Goal: Connect with others: Connect with other users

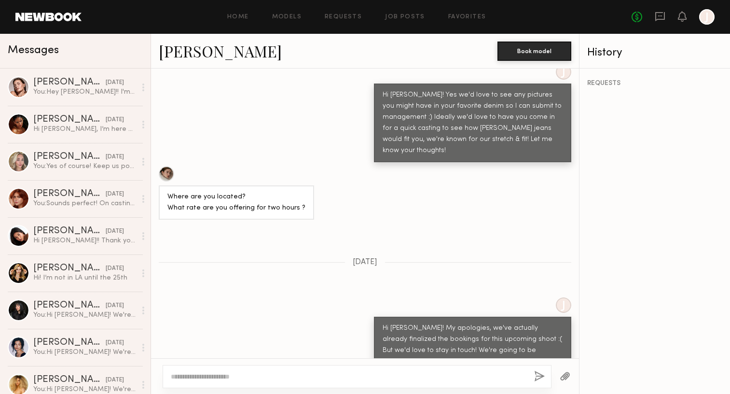
scroll to position [1384, 0]
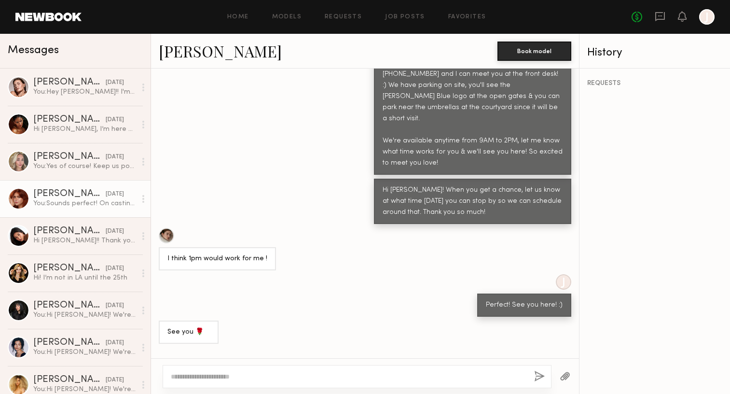
click at [48, 202] on div "You: Sounds perfect! On casting day, please give our office a call at the numbe…" at bounding box center [84, 203] width 103 height 9
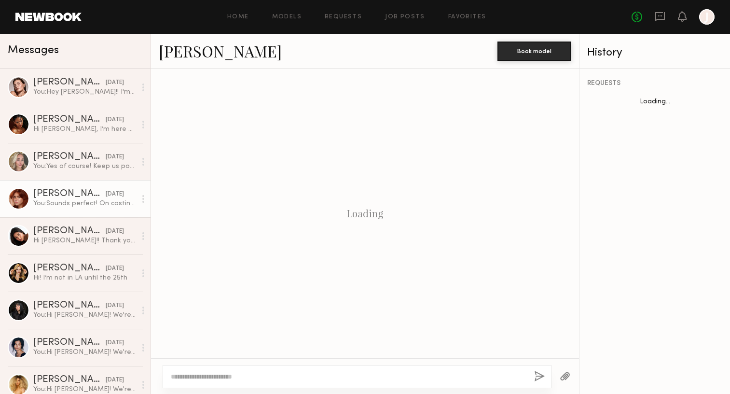
scroll to position [757, 0]
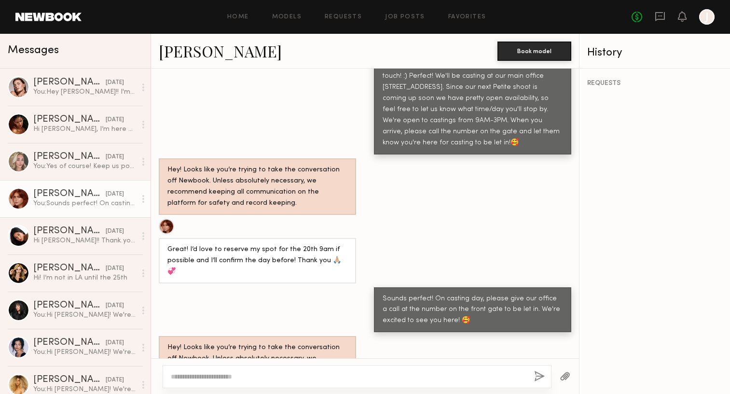
click at [194, 50] on link "[PERSON_NAME]" at bounding box center [220, 51] width 123 height 21
click at [175, 56] on link "[PERSON_NAME]" at bounding box center [220, 51] width 123 height 21
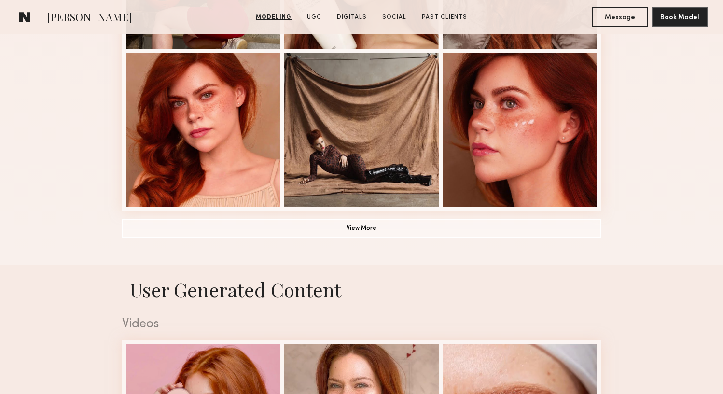
scroll to position [772, 0]
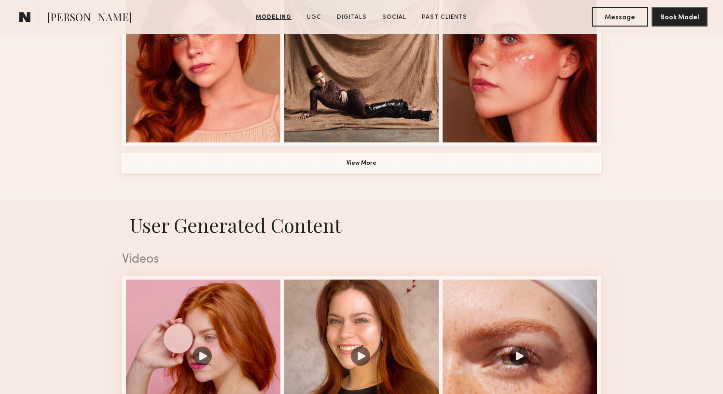
click at [406, 164] on button "View More" at bounding box center [361, 162] width 478 height 19
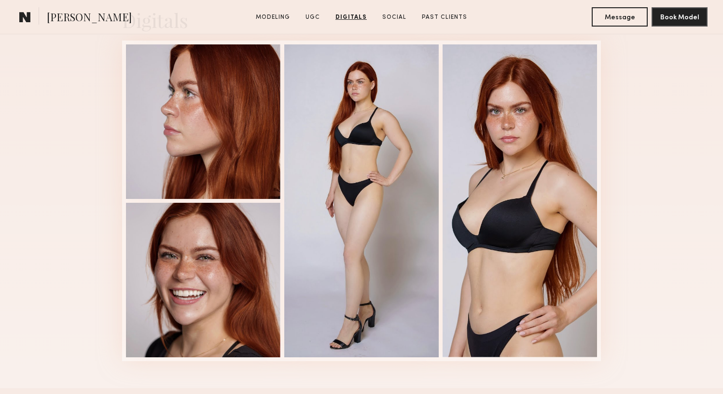
scroll to position [2701, 0]
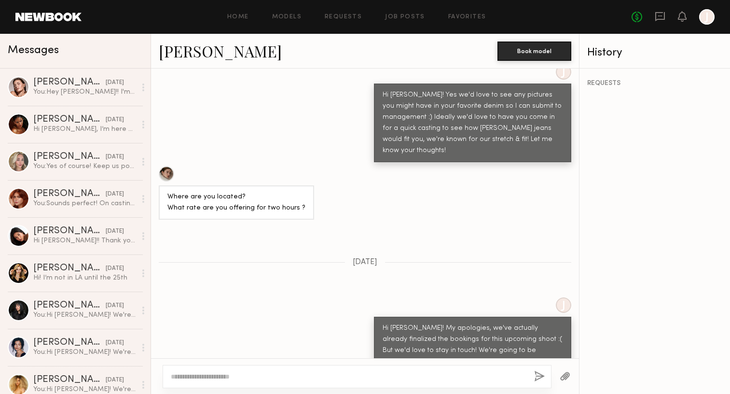
scroll to position [1384, 0]
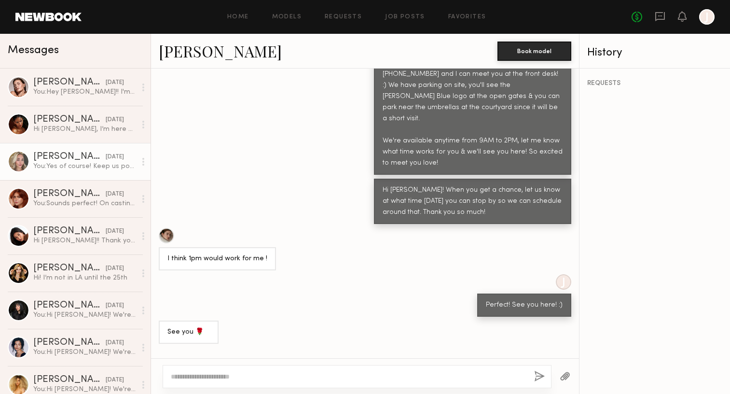
click at [62, 162] on div "[PERSON_NAME]" at bounding box center [69, 157] width 72 height 10
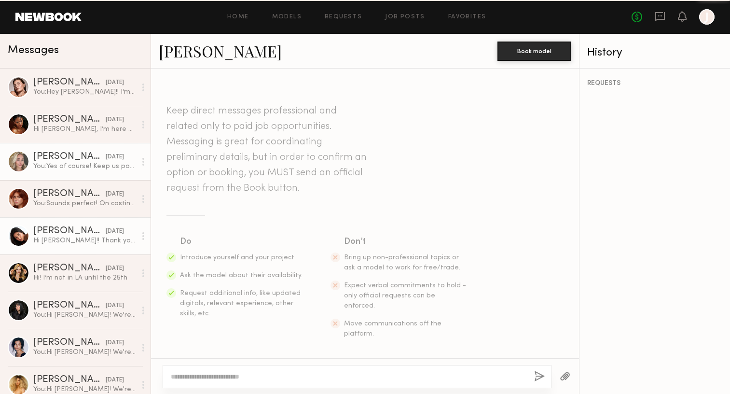
scroll to position [844, 0]
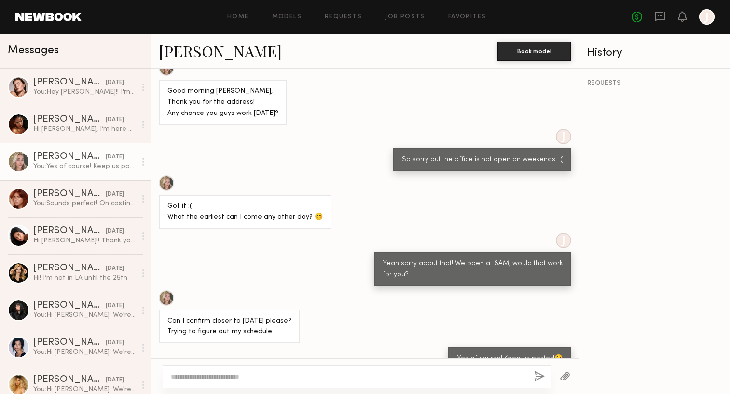
click at [196, 49] on link "[PERSON_NAME]" at bounding box center [220, 51] width 123 height 21
